Goal: Information Seeking & Learning: Check status

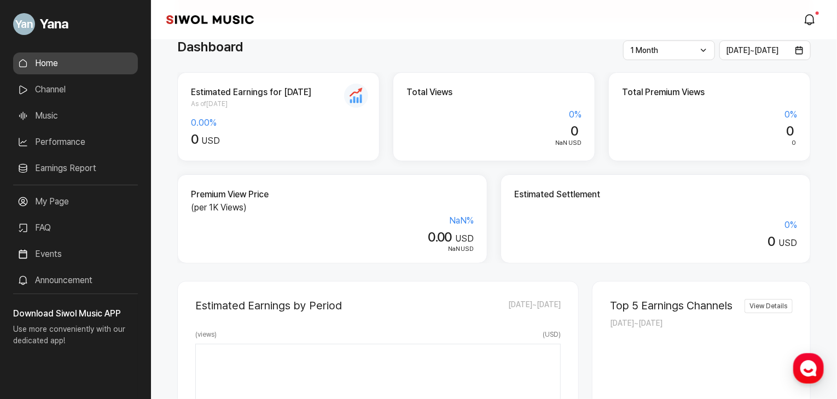
scroll to position [273, 0]
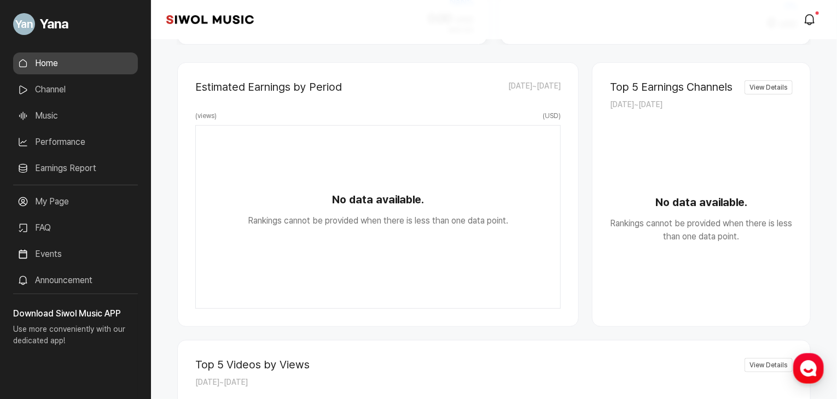
click at [63, 145] on link "Performance" at bounding box center [75, 142] width 125 height 22
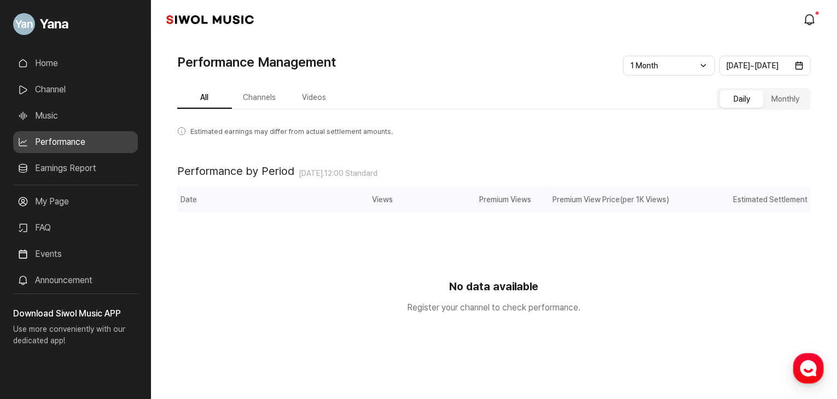
click at [309, 97] on button "Videos" at bounding box center [314, 98] width 55 height 21
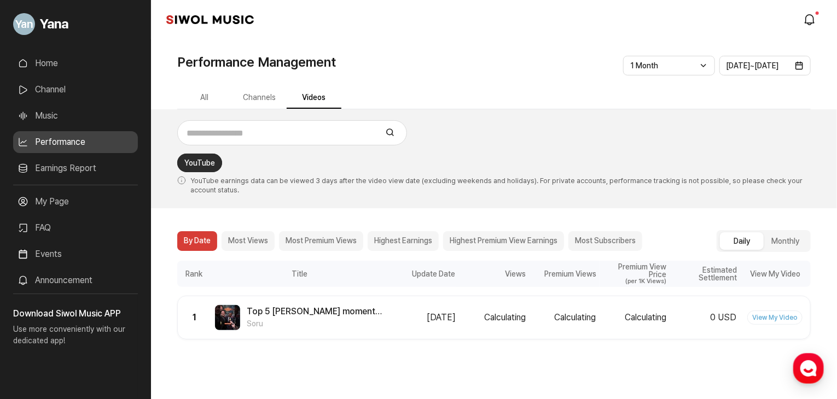
click at [778, 318] on link "View My Video" at bounding box center [774, 318] width 55 height 14
click at [811, 22] on icon "modal.notifications" at bounding box center [809, 19] width 13 height 13
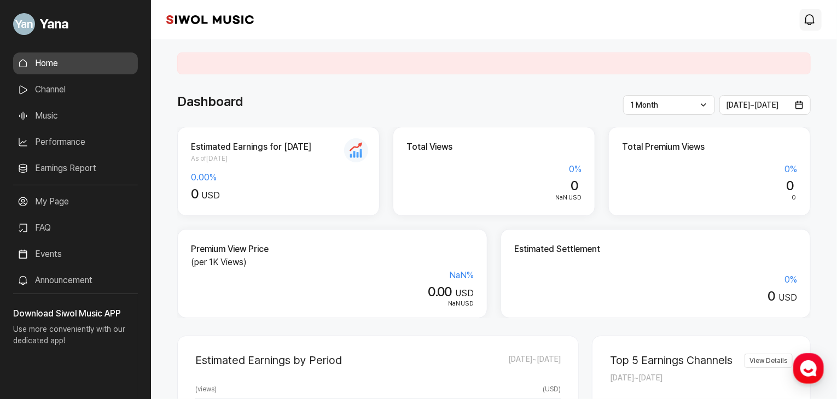
click at [805, 18] on icon "modal.notifications" at bounding box center [809, 19] width 13 height 13
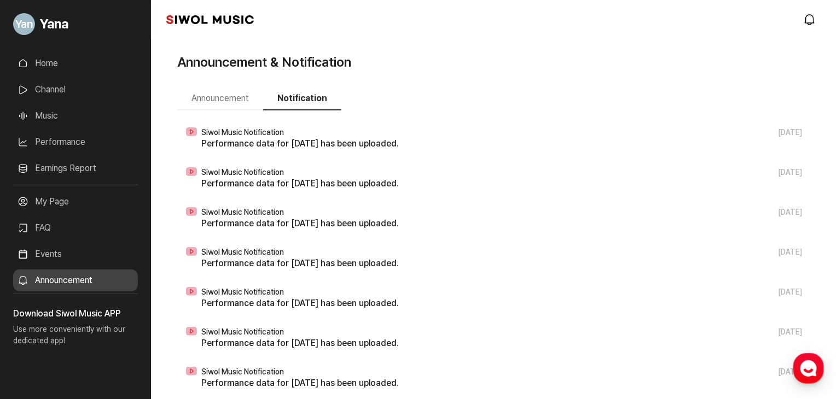
click at [200, 101] on button "Announcement" at bounding box center [220, 99] width 86 height 23
